Goal: Information Seeking & Learning: Compare options

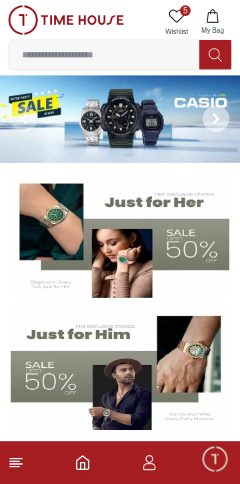
click at [213, 115] on icon at bounding box center [216, 118] width 11 height 11
click at [213, 121] on icon at bounding box center [216, 118] width 11 height 11
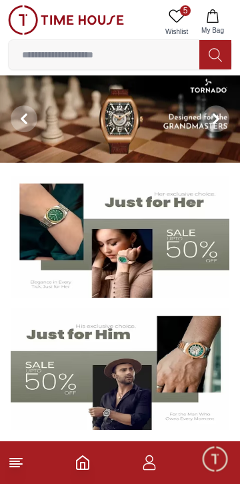
click at [185, 14] on span "5" at bounding box center [185, 10] width 11 height 11
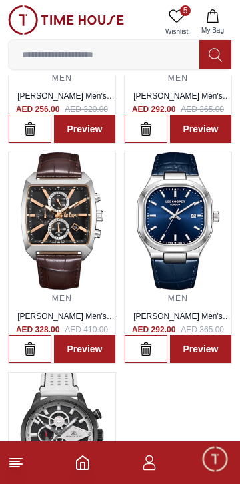
scroll to position [184, 0]
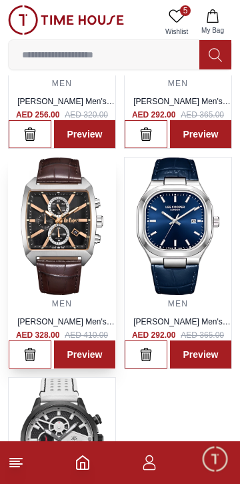
click at [64, 236] on img at bounding box center [62, 225] width 107 height 137
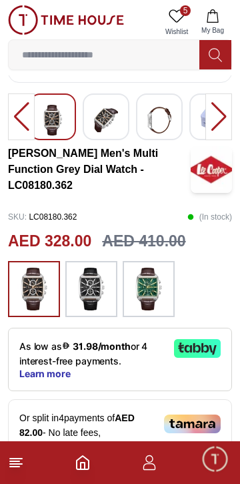
scroll to position [201, 0]
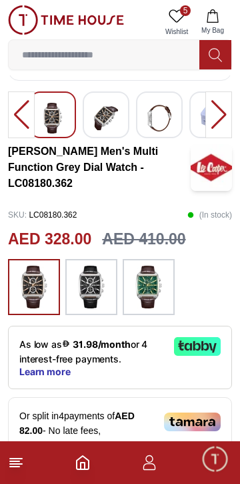
click at [157, 283] on img at bounding box center [148, 286] width 33 height 43
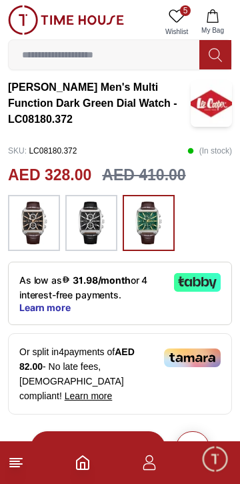
scroll to position [254, 0]
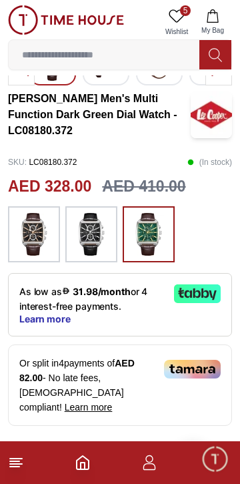
click at [34, 237] on img at bounding box center [33, 234] width 33 height 43
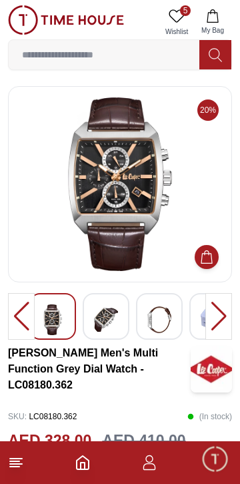
click at [144, 190] on img at bounding box center [119, 183] width 201 height 173
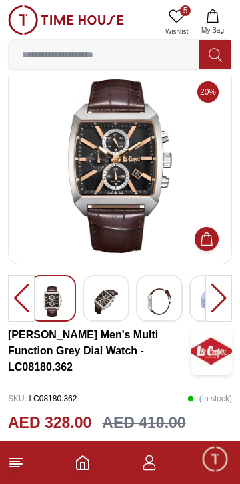
scroll to position [5, 0]
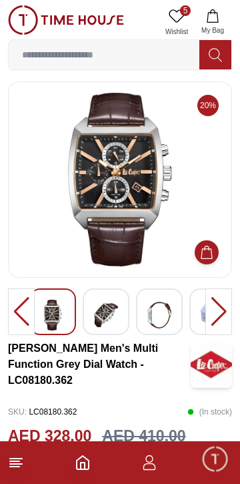
click at [151, 181] on img at bounding box center [119, 179] width 201 height 173
click at [136, 153] on img at bounding box center [119, 179] width 201 height 173
click at [129, 183] on img at bounding box center [119, 179] width 201 height 173
click at [122, 175] on img at bounding box center [119, 179] width 201 height 173
click at [130, 187] on img at bounding box center [119, 179] width 201 height 173
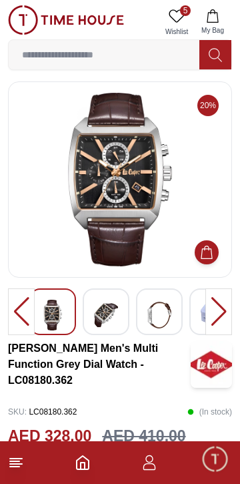
click at [126, 168] on img at bounding box center [119, 179] width 201 height 173
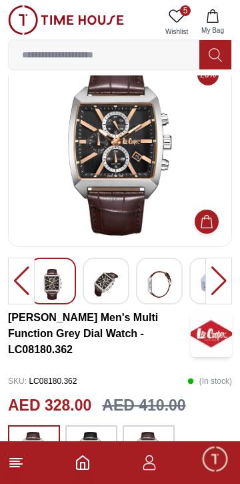
scroll to position [0, 0]
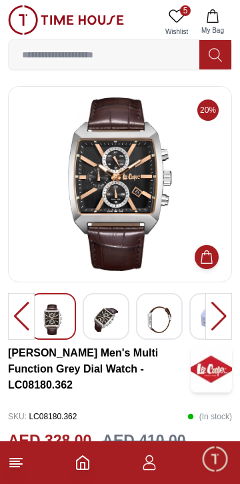
scroll to position [254, 0]
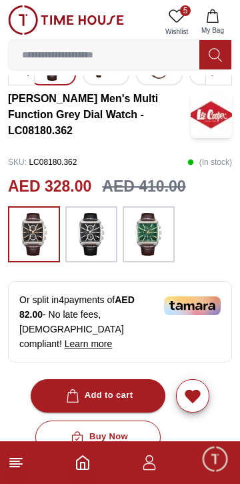
scroll to position [201, 0]
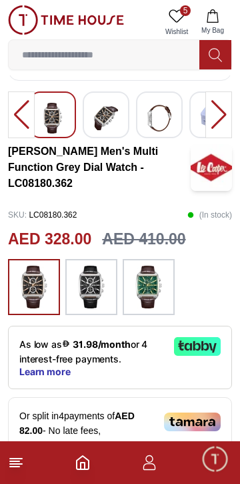
click at [15, 466] on line at bounding box center [14, 466] width 9 height 0
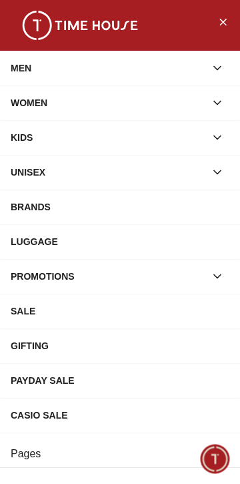
scroll to position [184, 0]
click at [224, 31] on button "Close Menu" at bounding box center [222, 21] width 21 height 21
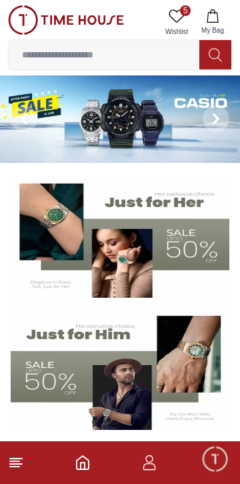
click at [83, 466] on icon "Home" at bounding box center [83, 462] width 16 height 16
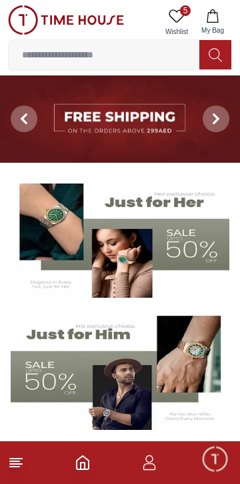
click at [88, 362] on img at bounding box center [120, 368] width 219 height 121
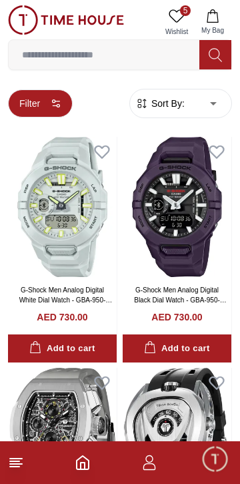
click at [53, 106] on icon "button" at bounding box center [56, 103] width 11 height 11
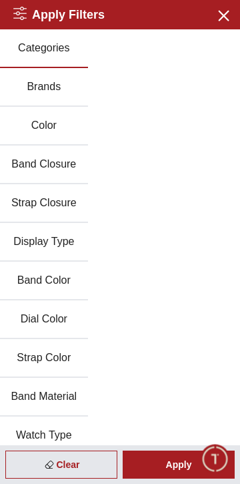
scroll to position [165, 0]
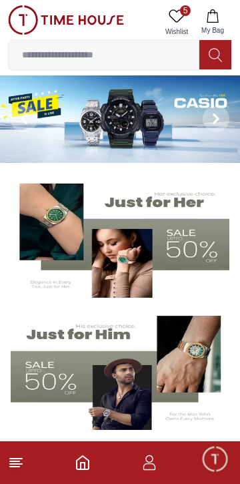
click at [73, 379] on img at bounding box center [120, 368] width 219 height 121
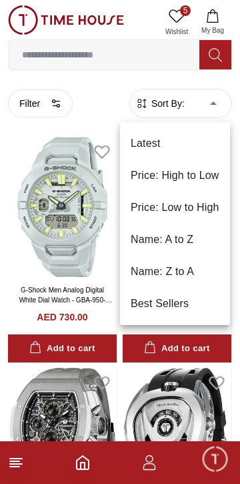
click at [194, 207] on li "Price: Low to High" at bounding box center [175, 207] width 110 height 32
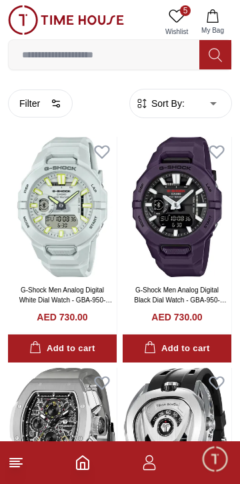
type input "*"
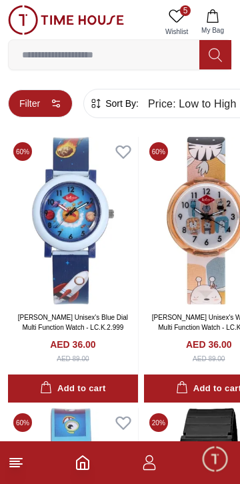
click at [51, 106] on icon "button" at bounding box center [56, 103] width 11 height 11
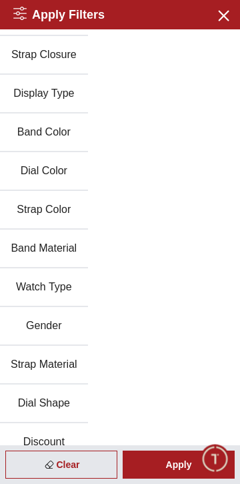
scroll to position [155, 0]
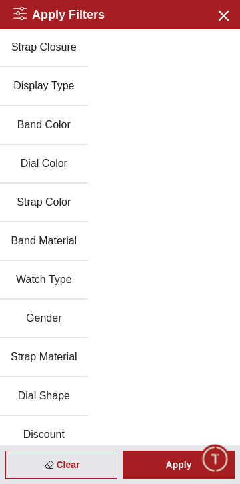
click at [48, 315] on button "Gender" at bounding box center [44, 318] width 88 height 39
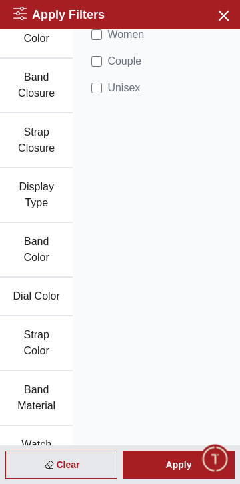
scroll to position [0, 0]
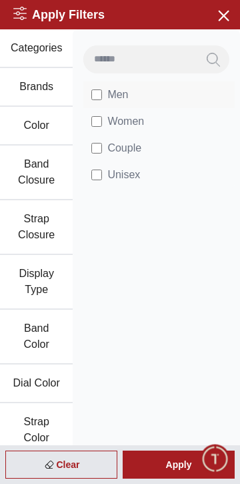
click at [114, 94] on span "Men" at bounding box center [117, 95] width 21 height 16
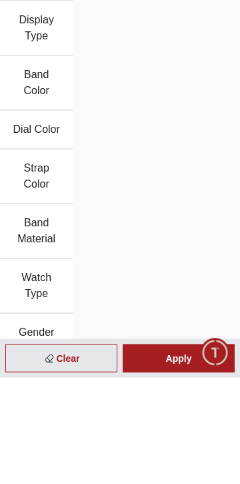
scroll to position [144, 0]
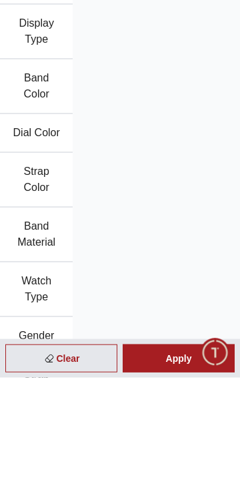
click at [43, 339] on button "Band Material" at bounding box center [36, 340] width 73 height 55
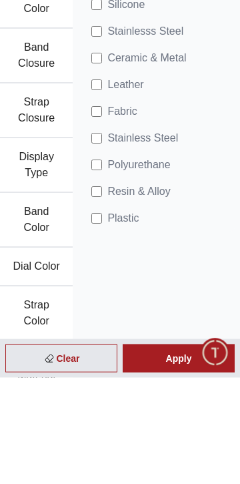
scroll to position [0, 0]
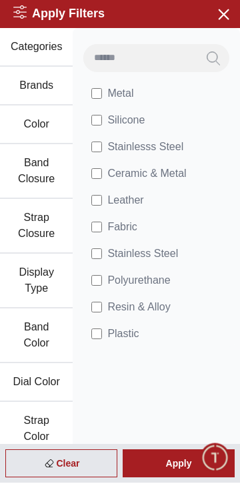
scroll to position [293, 0]
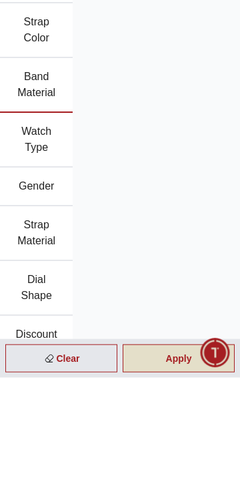
click at [203, 478] on div "Apply" at bounding box center [179, 464] width 112 height 28
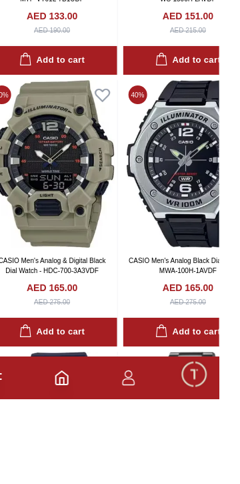
scroll to position [1331, 0]
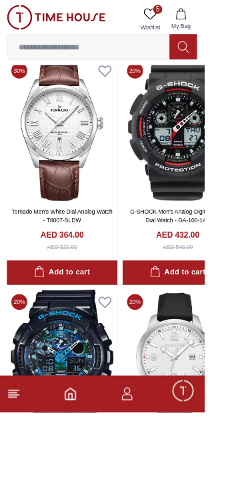
scroll to position [2779, 0]
